Goal: Task Accomplishment & Management: Use online tool/utility

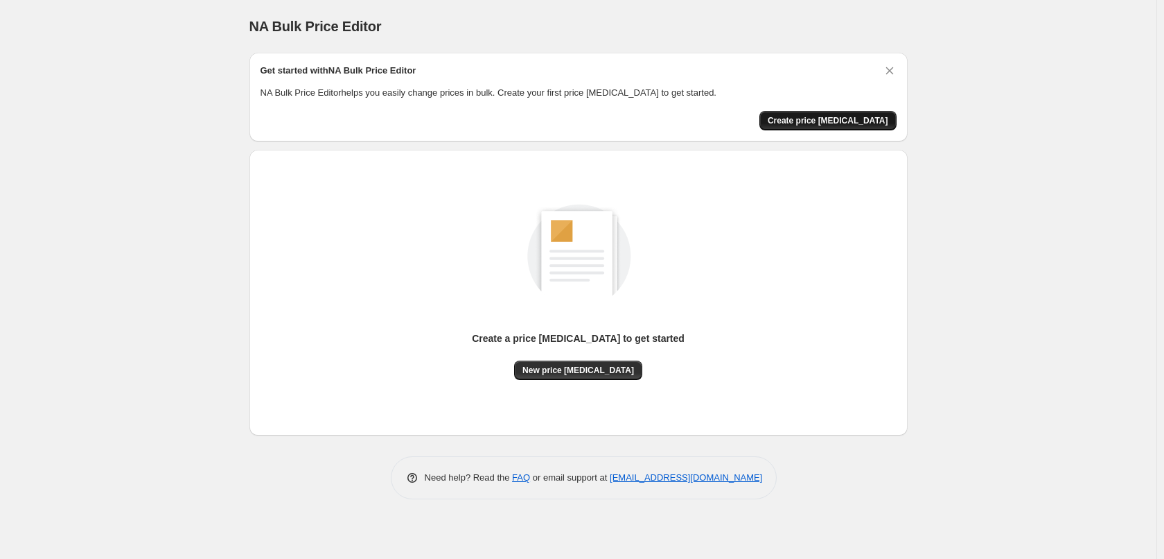
click at [825, 124] on span "Create price [MEDICAL_DATA]" at bounding box center [828, 120] width 121 height 11
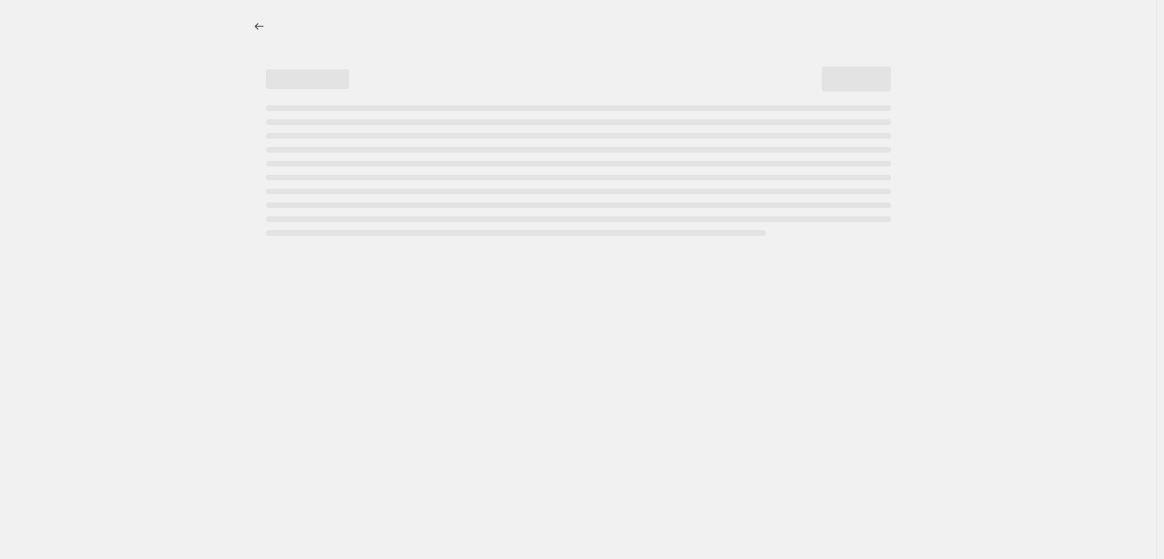
select select "percentage"
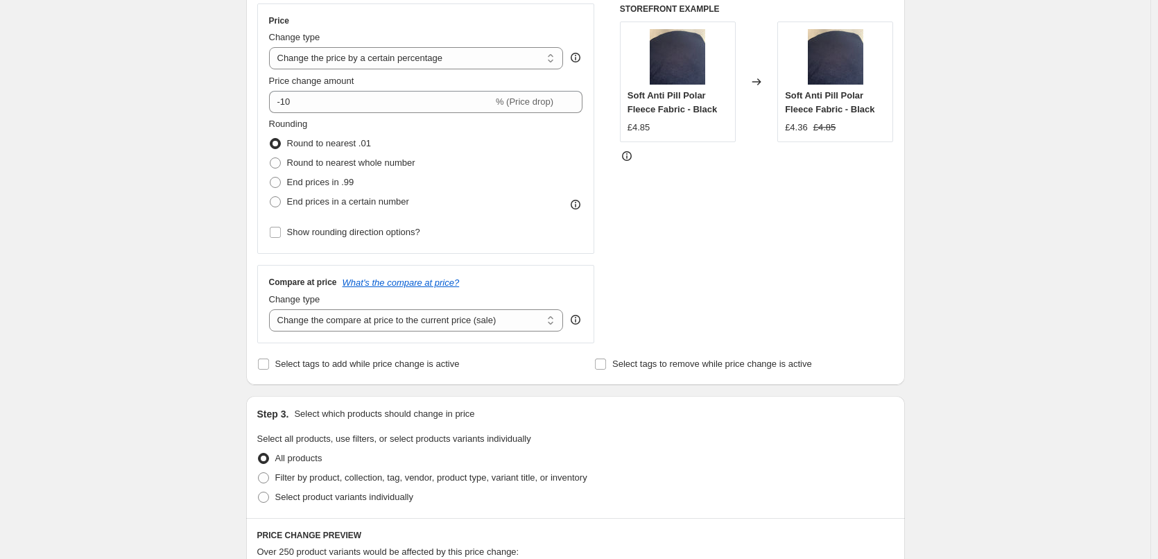
scroll to position [273, 0]
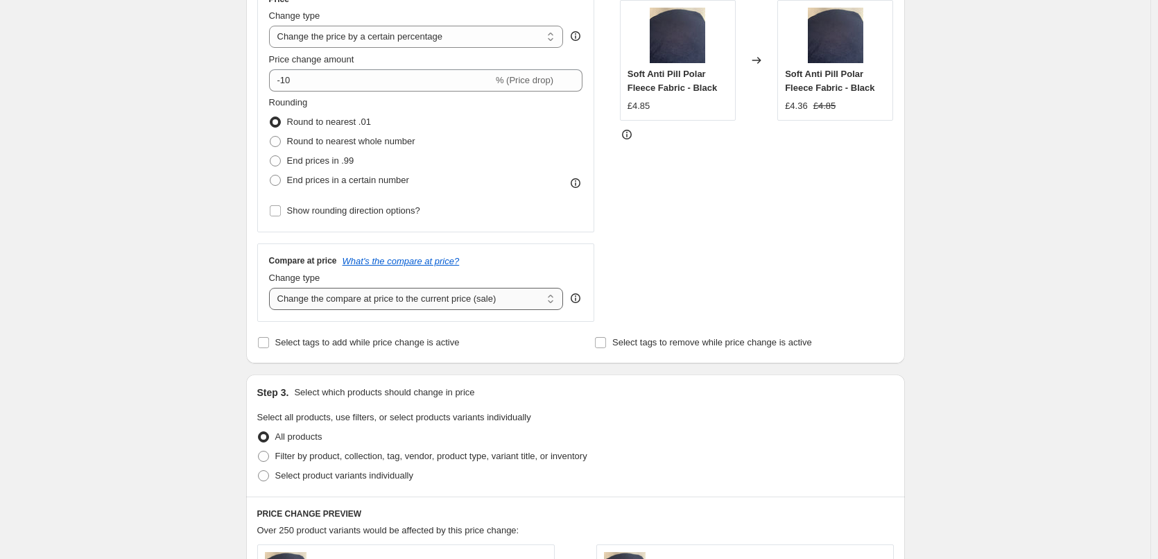
click at [472, 295] on select "Change the compare at price to the current price (sale) Change the compare at p…" at bounding box center [416, 299] width 295 height 22
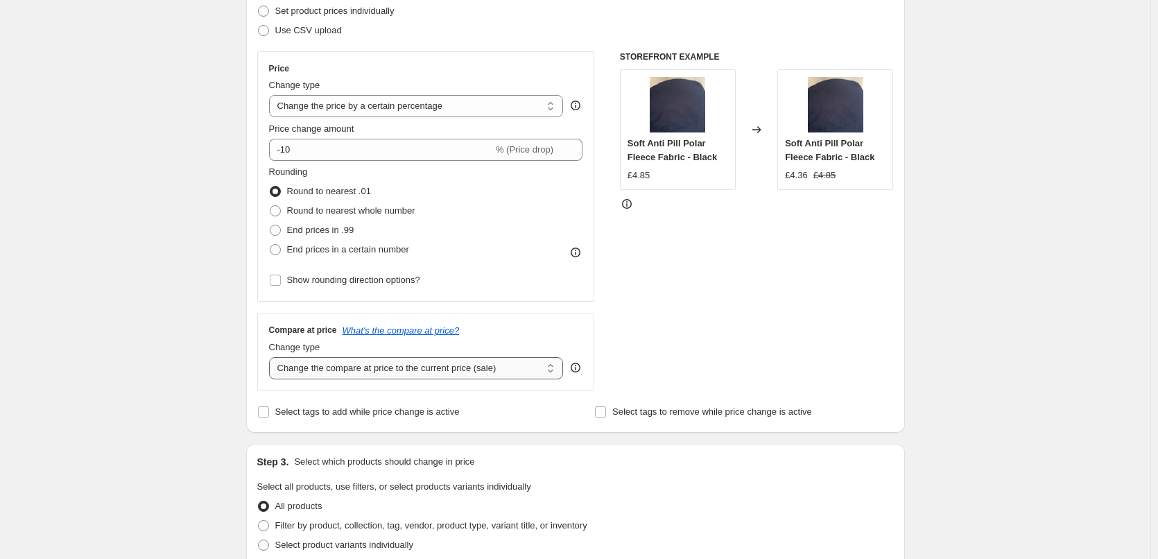
scroll to position [0, 0]
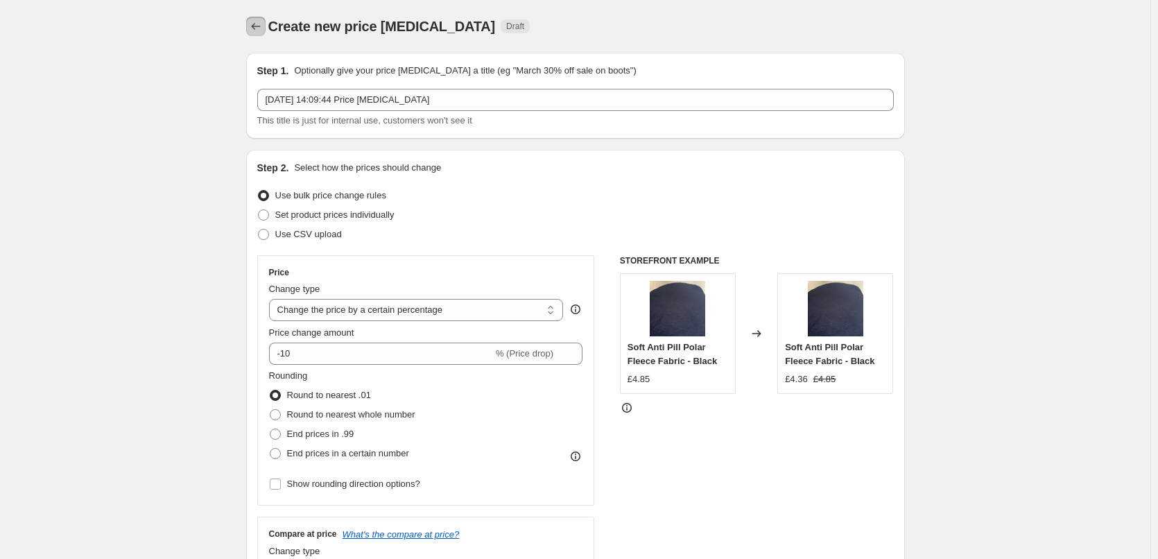
click at [250, 19] on button "Price change jobs" at bounding box center [255, 26] width 19 height 19
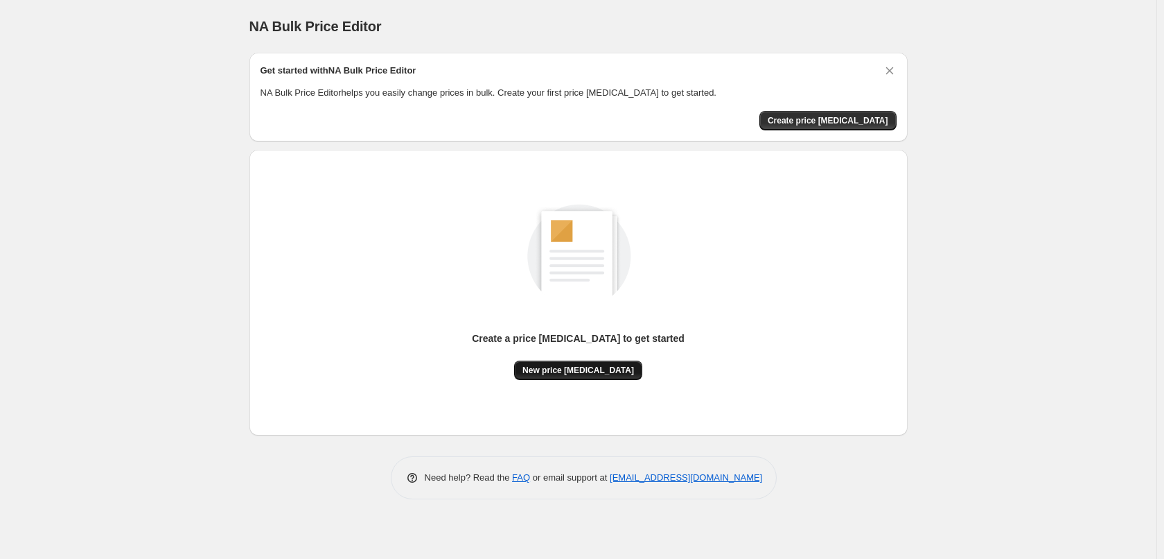
click at [591, 366] on span "New price [MEDICAL_DATA]" at bounding box center [579, 370] width 112 height 11
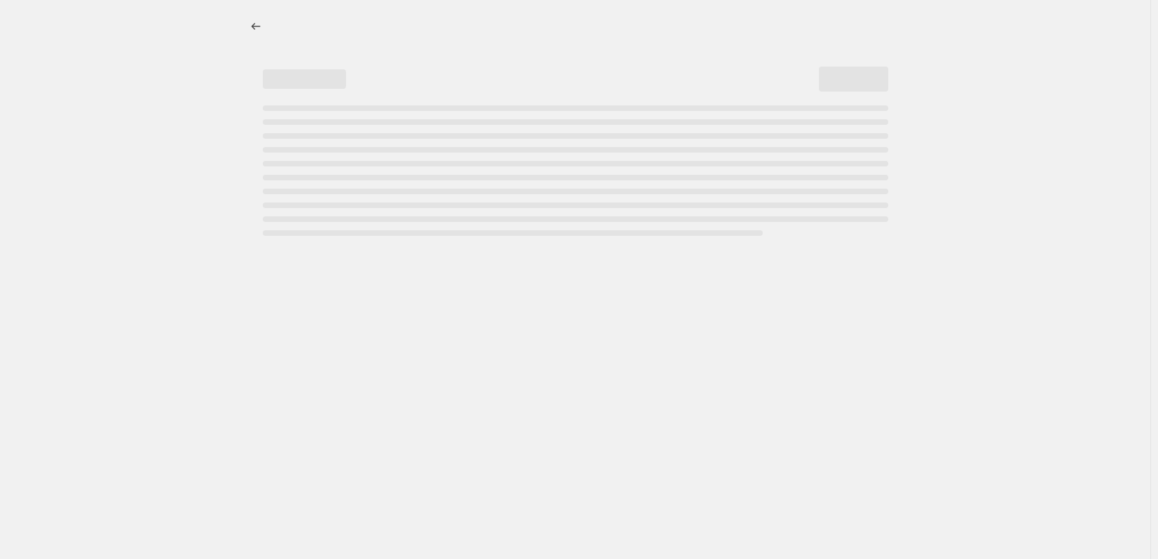
select select "percentage"
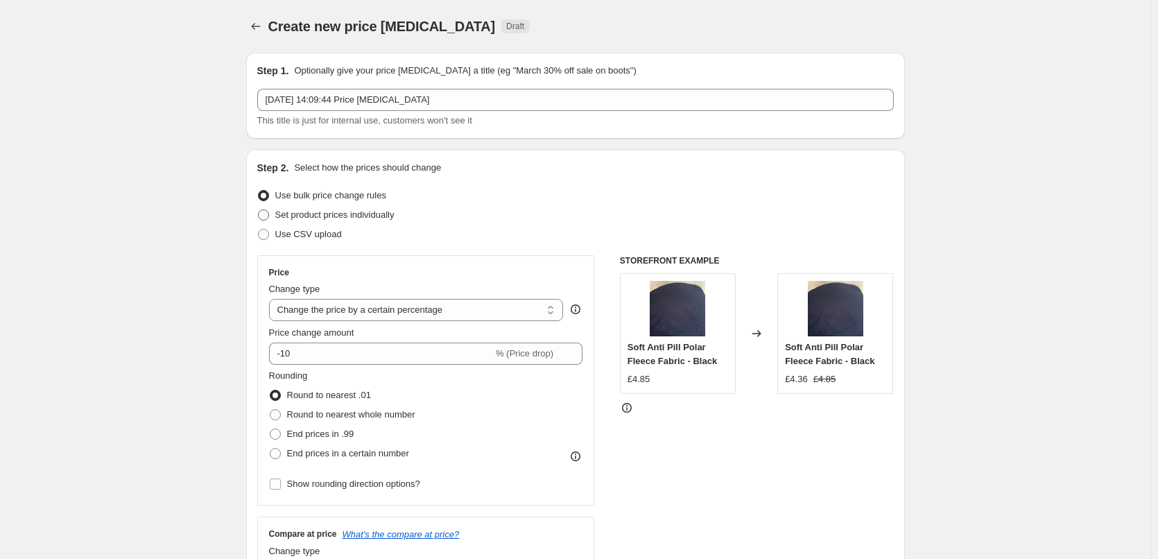
click at [290, 211] on span "Set product prices individually" at bounding box center [334, 214] width 119 height 10
click at [259, 210] on input "Set product prices individually" at bounding box center [258, 209] width 1 height 1
radio input "true"
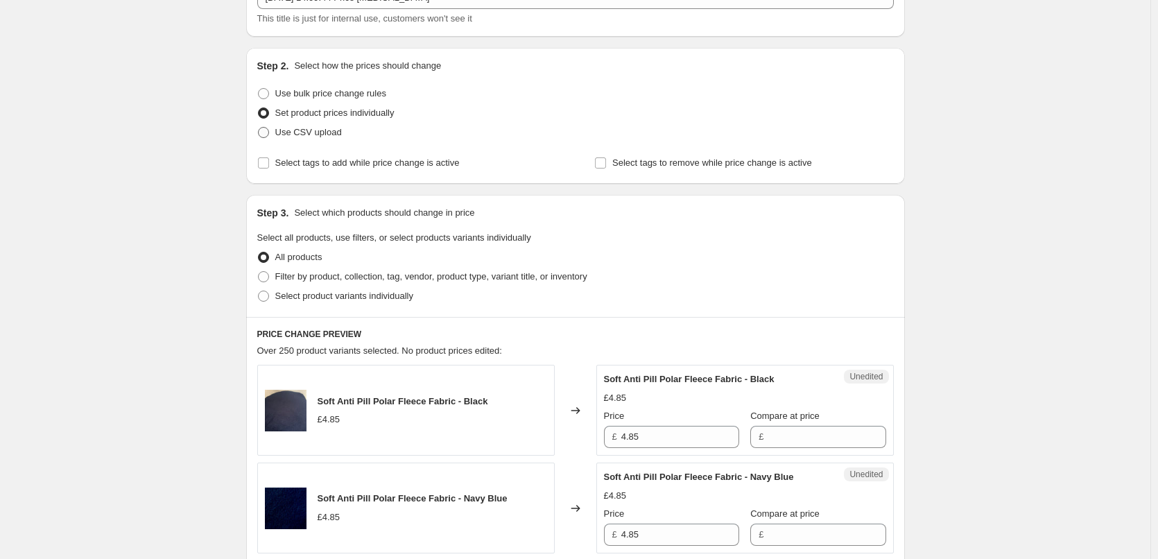
scroll to position [139, 0]
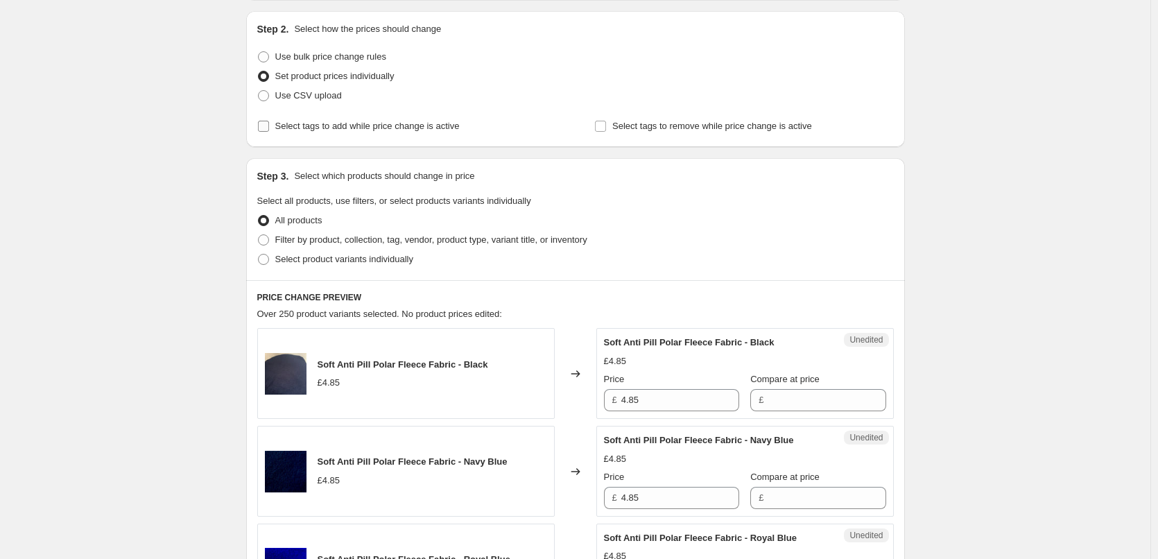
click at [288, 118] on label "Select tags to add while price change is active" at bounding box center [358, 125] width 202 height 19
click at [269, 121] on input "Select tags to add while price change is active" at bounding box center [263, 126] width 11 height 11
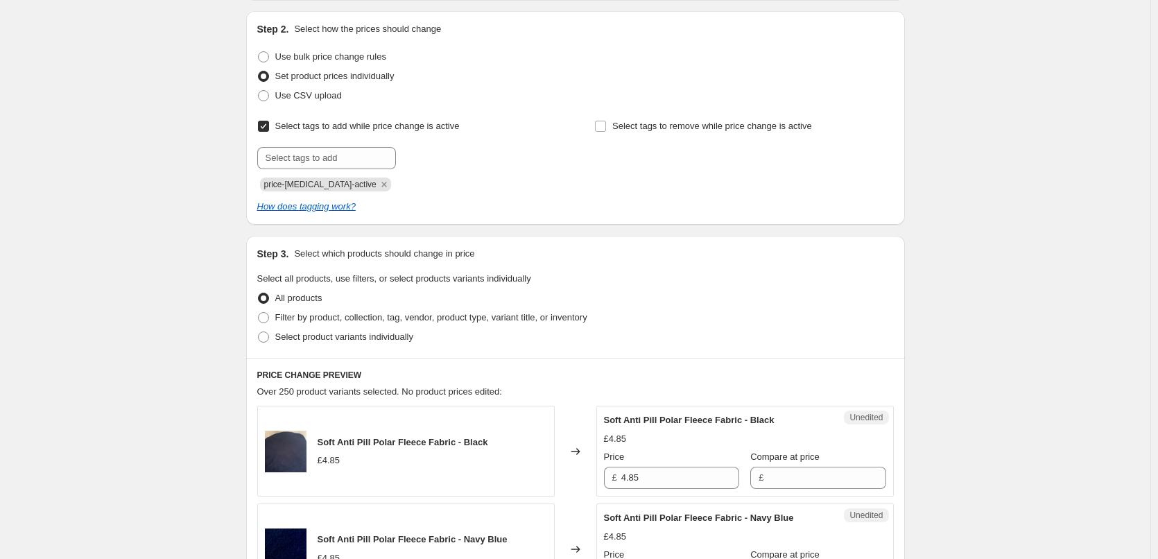
click at [288, 122] on span "Select tags to add while price change is active" at bounding box center [367, 126] width 184 height 10
click at [269, 122] on input "Select tags to add while price change is active" at bounding box center [263, 126] width 11 height 11
checkbox input "false"
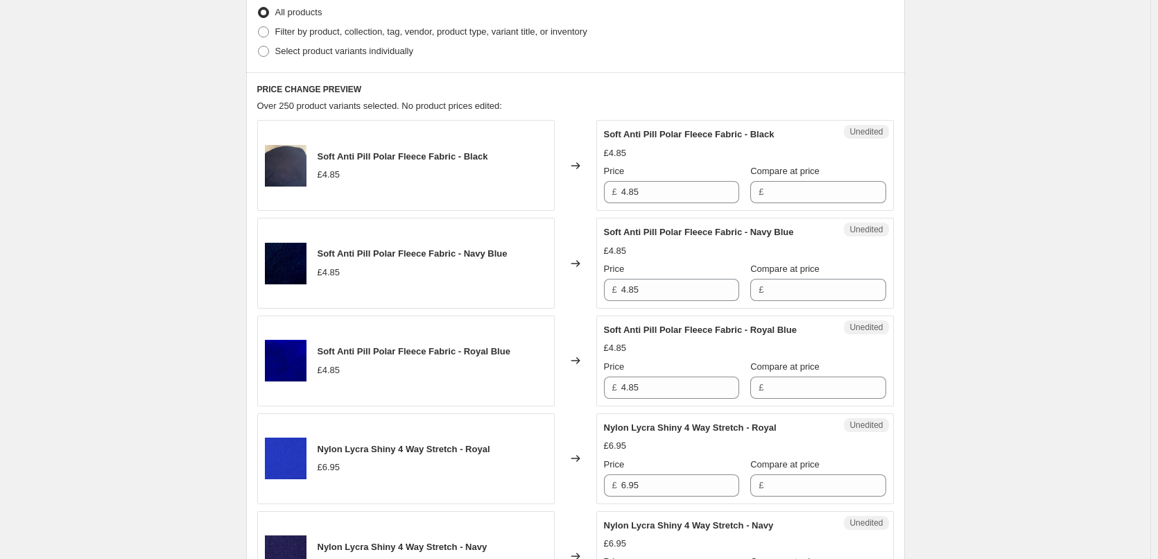
scroll to position [208, 0]
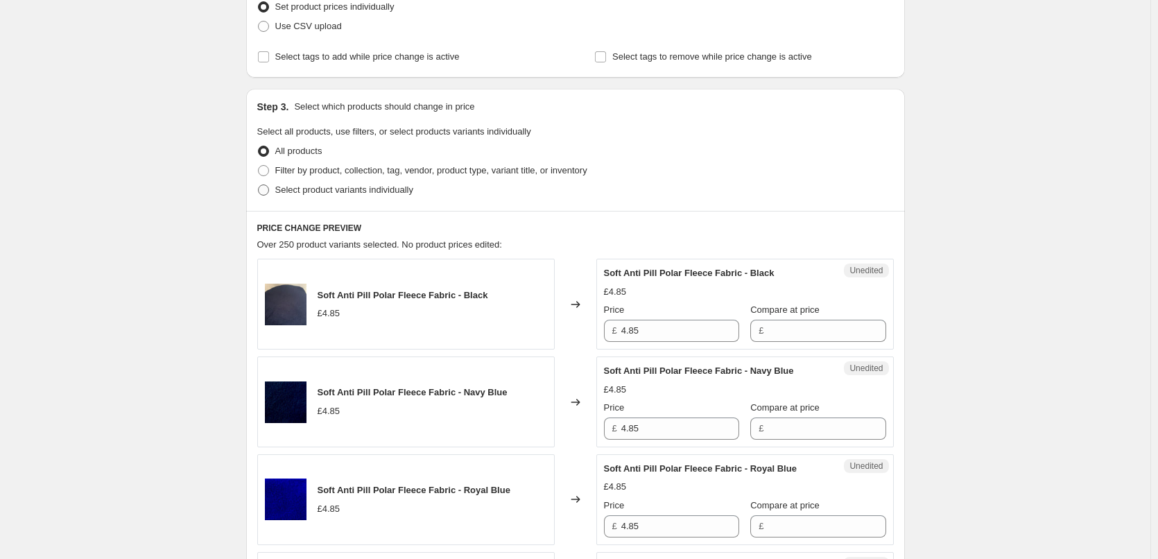
click at [269, 187] on span at bounding box center [263, 189] width 11 height 11
click at [259, 185] on input "Select product variants individually" at bounding box center [258, 184] width 1 height 1
radio input "true"
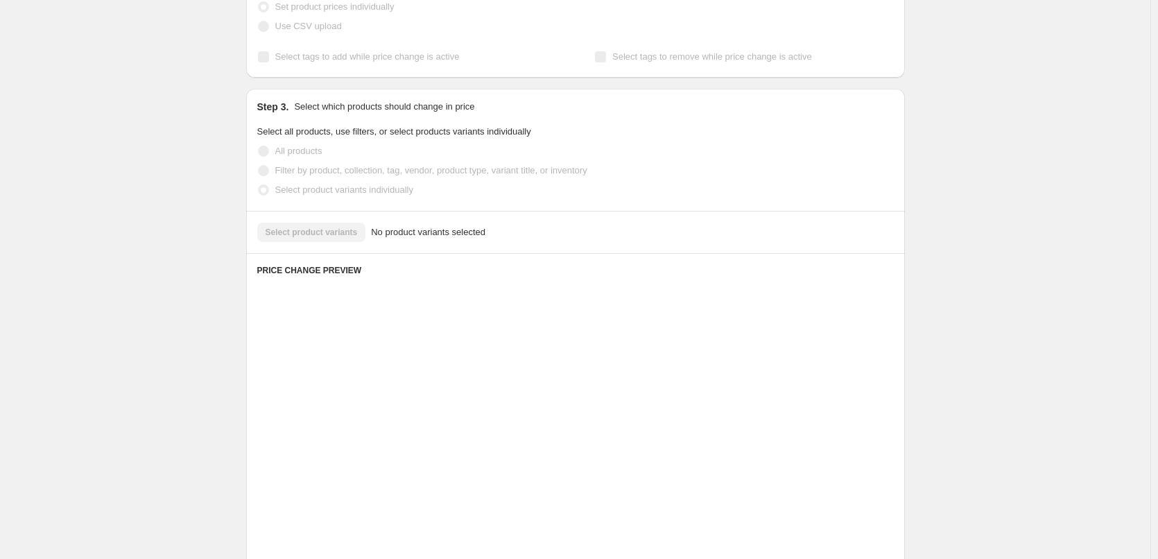
scroll to position [169, 0]
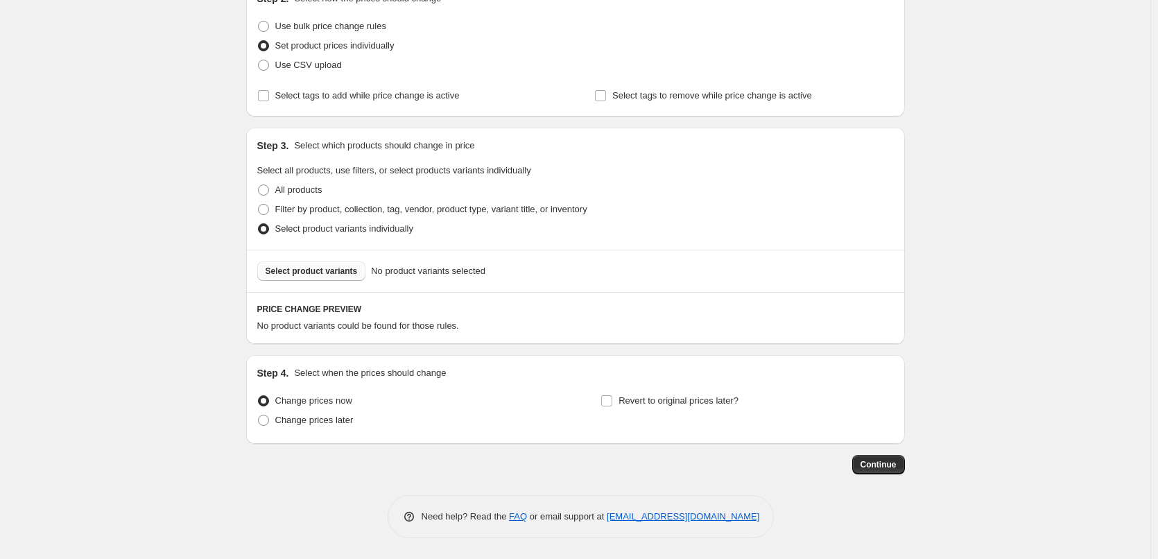
click at [320, 272] on span "Select product variants" at bounding box center [311, 270] width 92 height 11
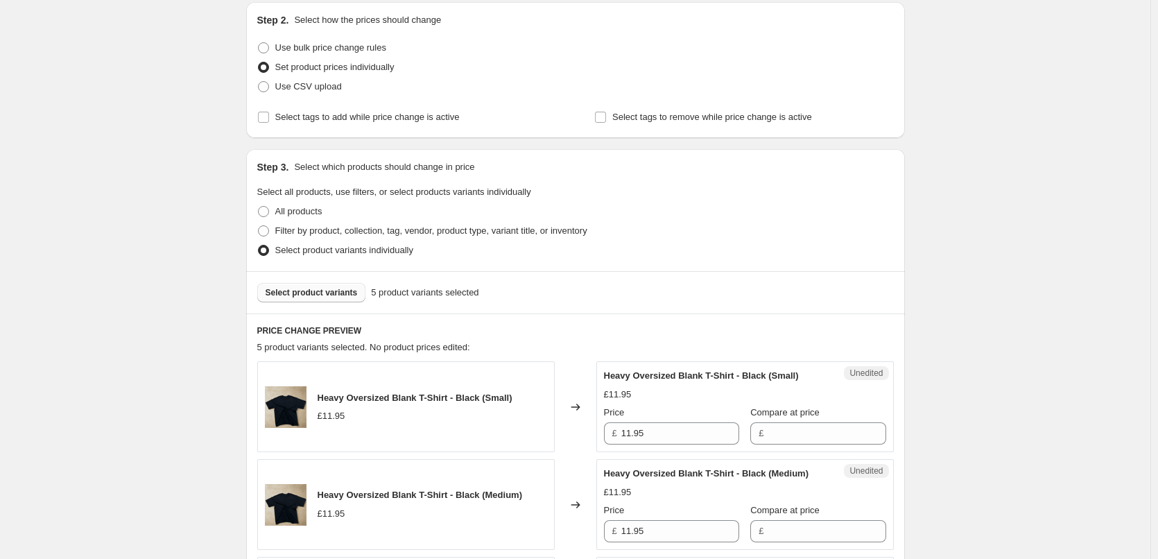
scroll to position [8, 0]
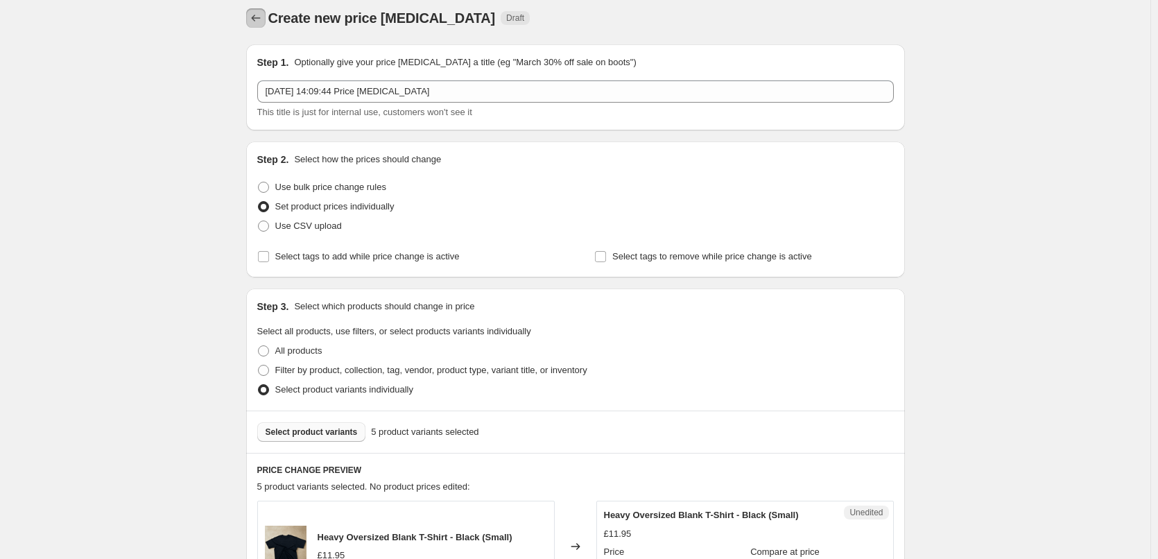
click at [261, 10] on button "Price change jobs" at bounding box center [255, 17] width 19 height 19
